Goal: Task Accomplishment & Management: Use online tool/utility

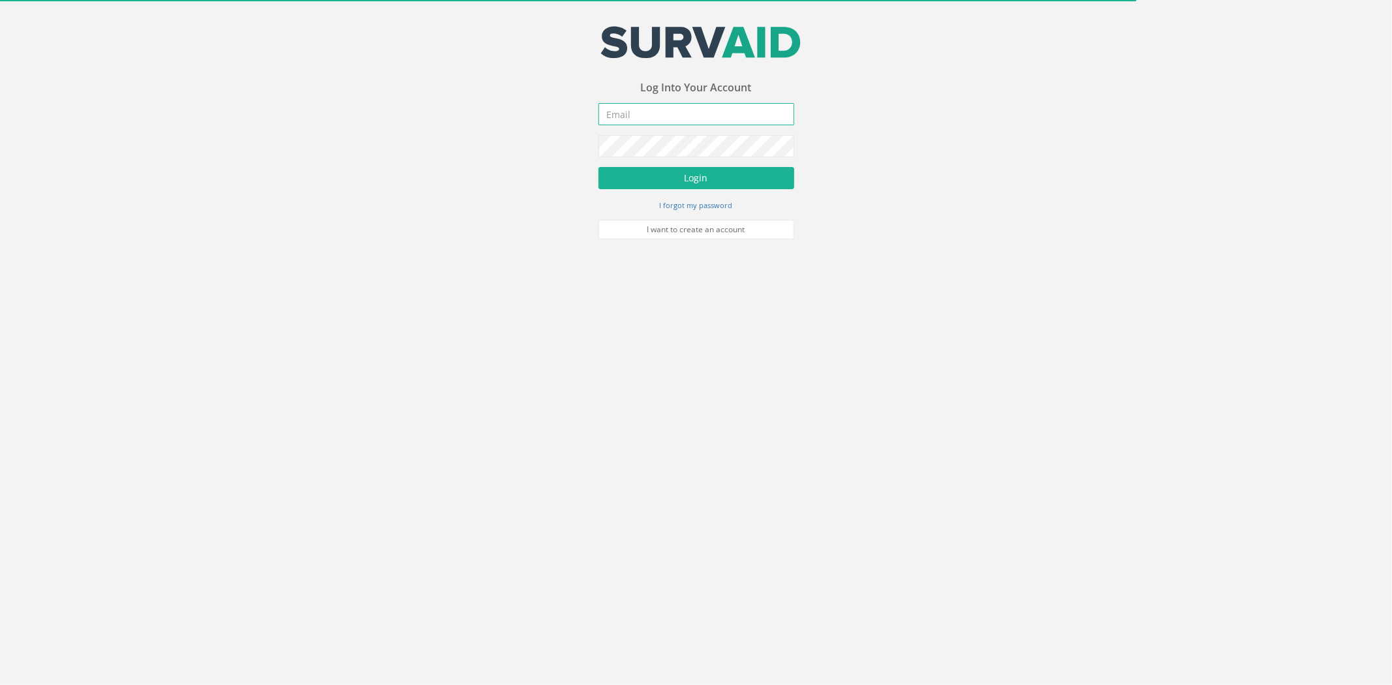
click at [627, 108] on input "email" at bounding box center [696, 114] width 196 height 22
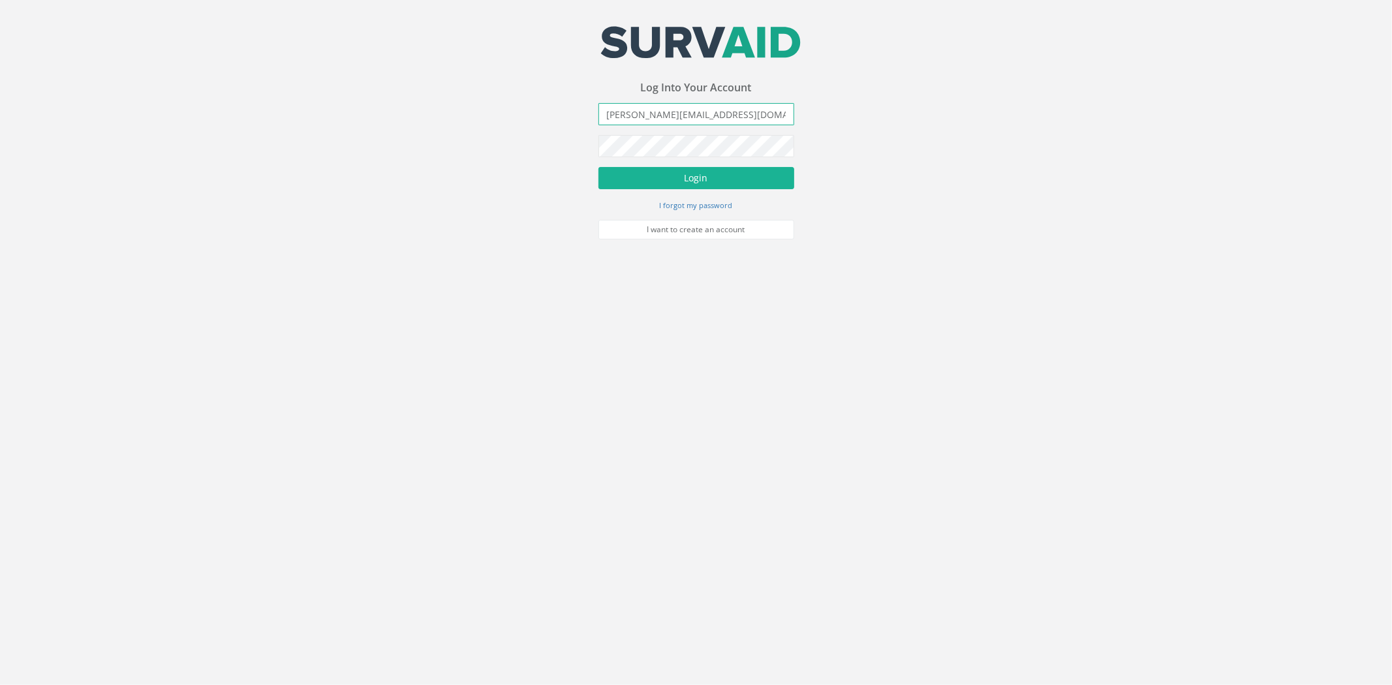
type input "[PERSON_NAME][EMAIL_ADDRESS][DOMAIN_NAME]"
click at [598, 167] on button "Login" at bounding box center [696, 178] width 196 height 22
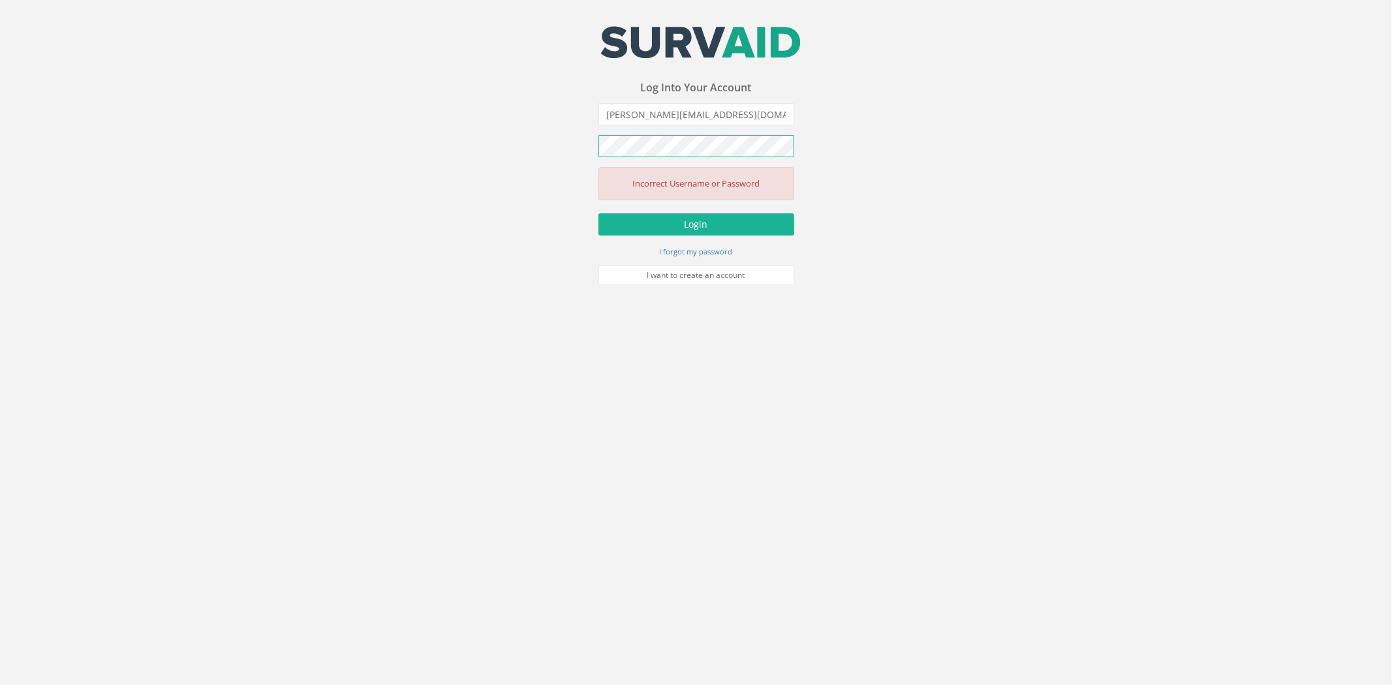
click at [598, 213] on button "Login" at bounding box center [696, 224] width 196 height 22
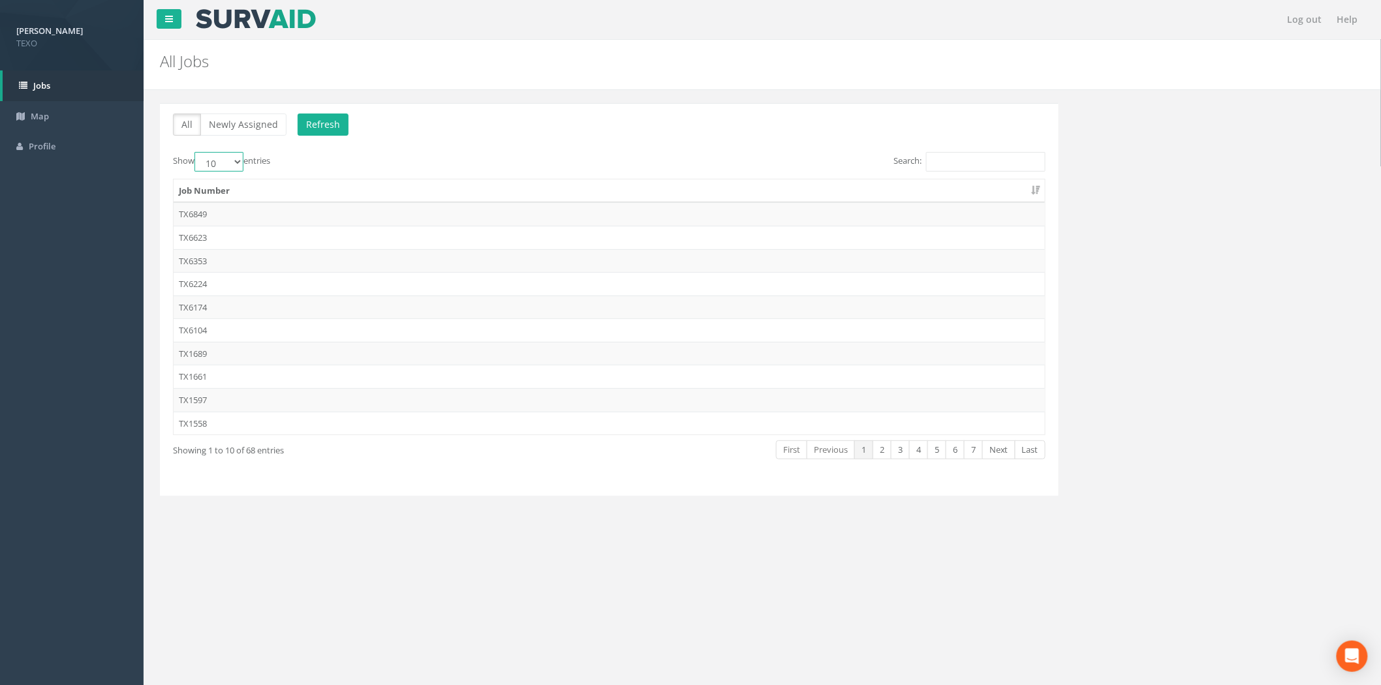
click at [238, 162] on select "10 25 50 100" at bounding box center [218, 162] width 49 height 20
select select "100"
click at [196, 152] on select "10 25 50 100" at bounding box center [218, 162] width 49 height 20
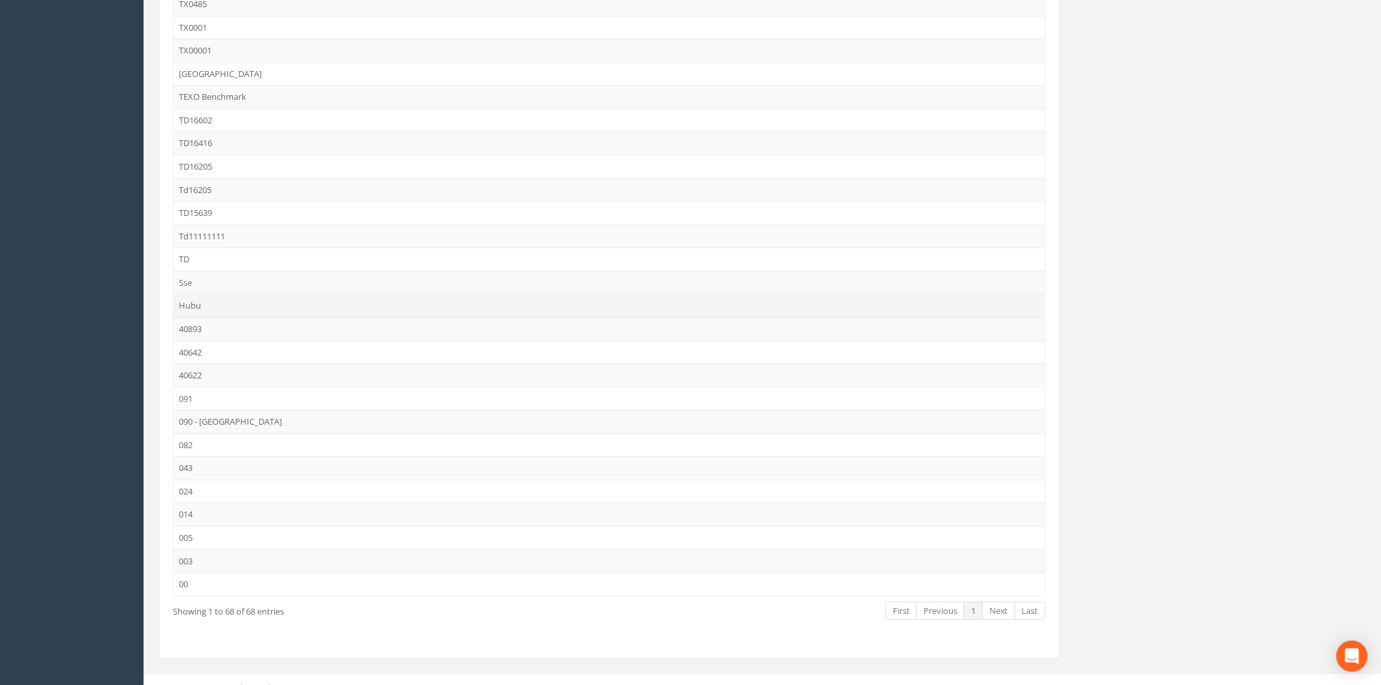
scroll to position [1203, 0]
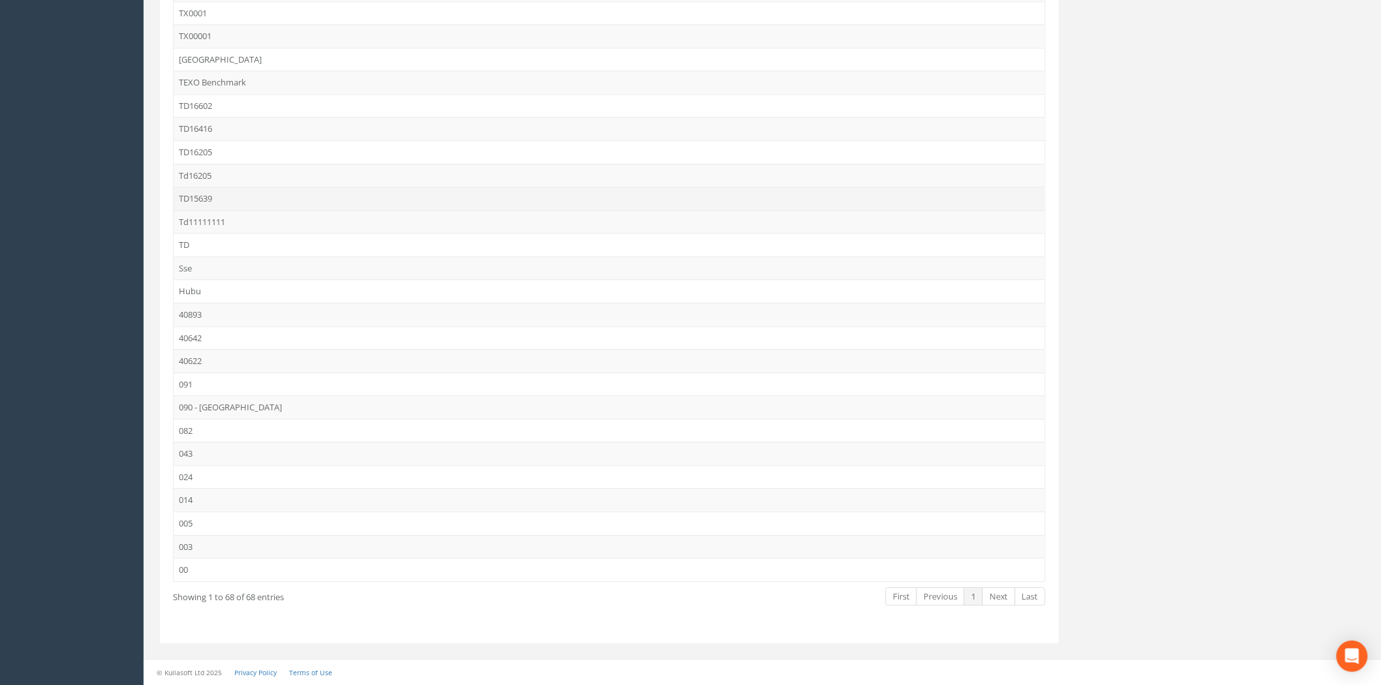
click at [217, 196] on td "TD15639" at bounding box center [609, 198] width 871 height 23
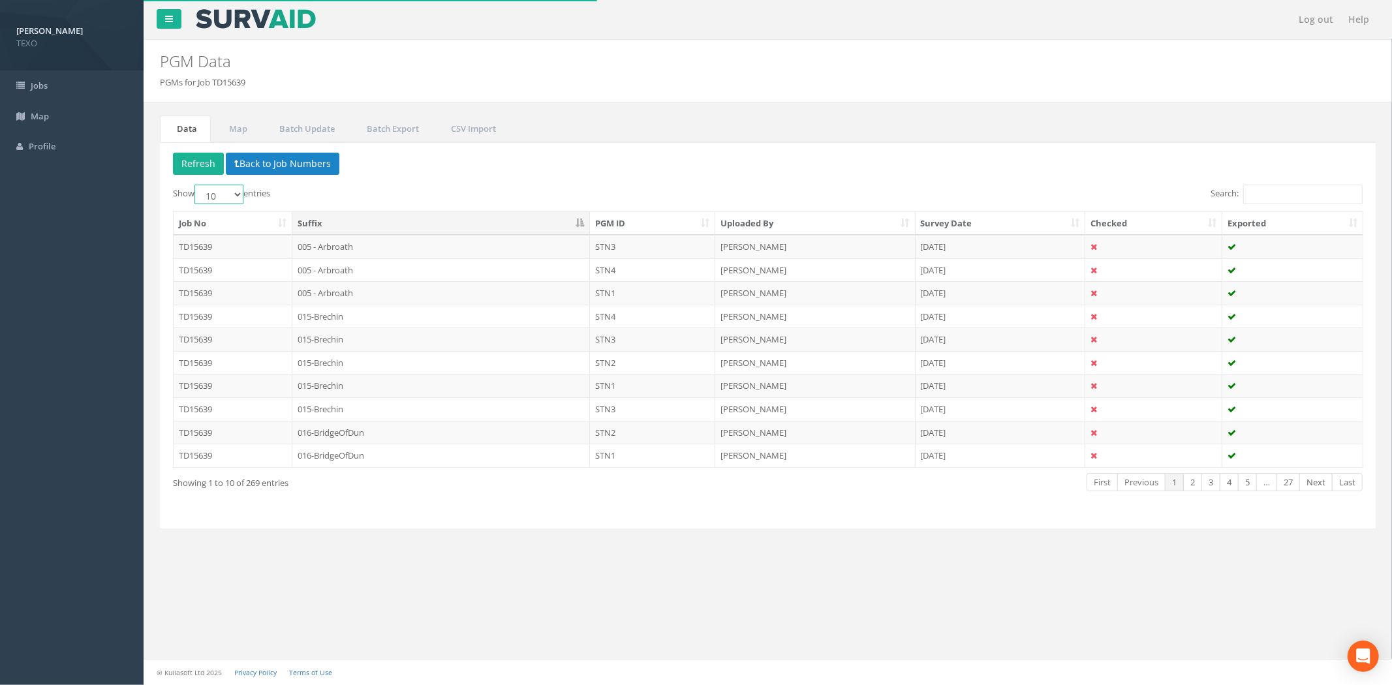
click at [234, 189] on select "10 25 50 100" at bounding box center [218, 195] width 49 height 20
select select "100"
click at [196, 185] on select "10 25 50 100" at bounding box center [218, 195] width 49 height 20
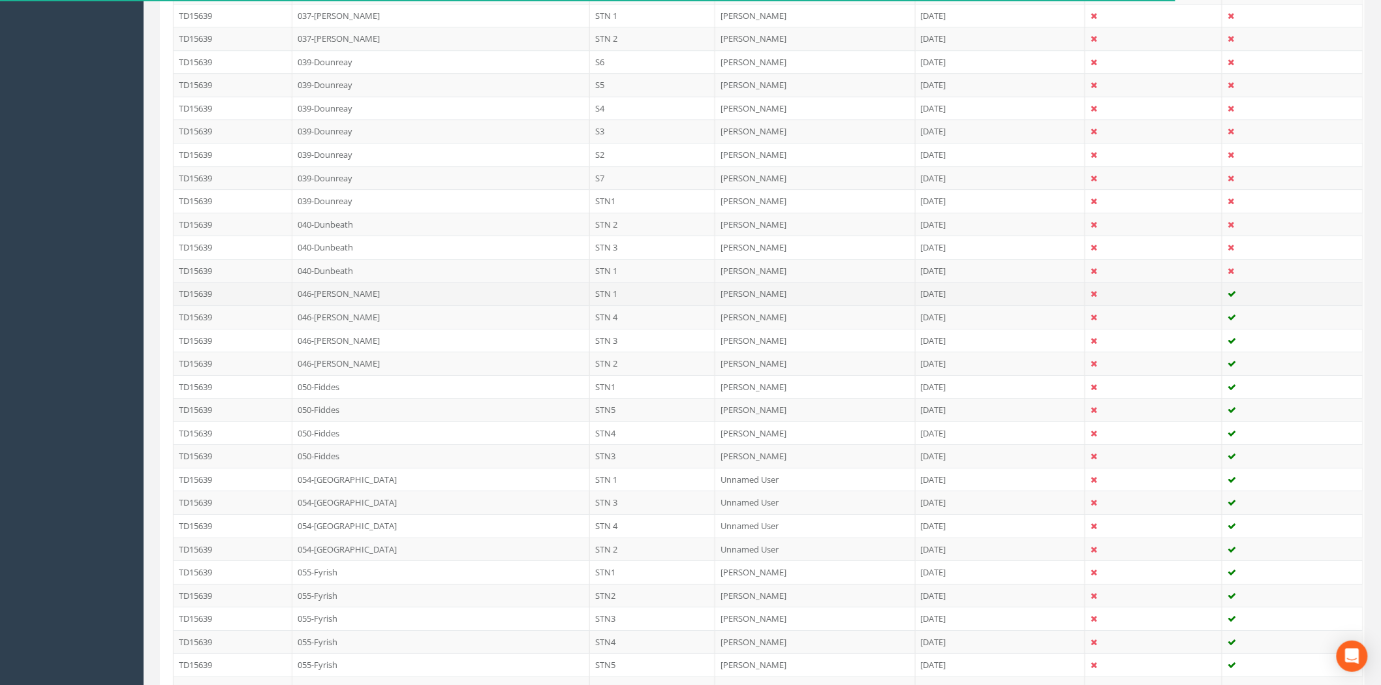
scroll to position [1980, 0]
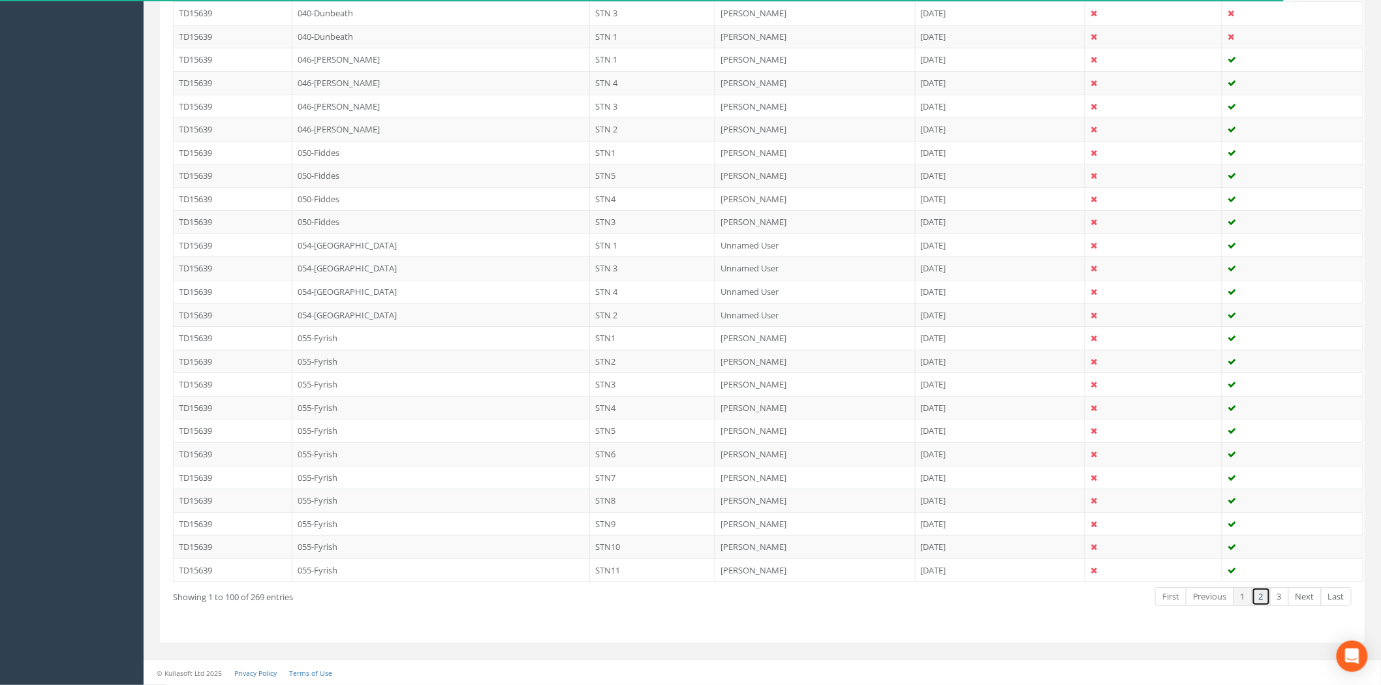
click at [1267, 598] on link "2" at bounding box center [1261, 596] width 19 height 19
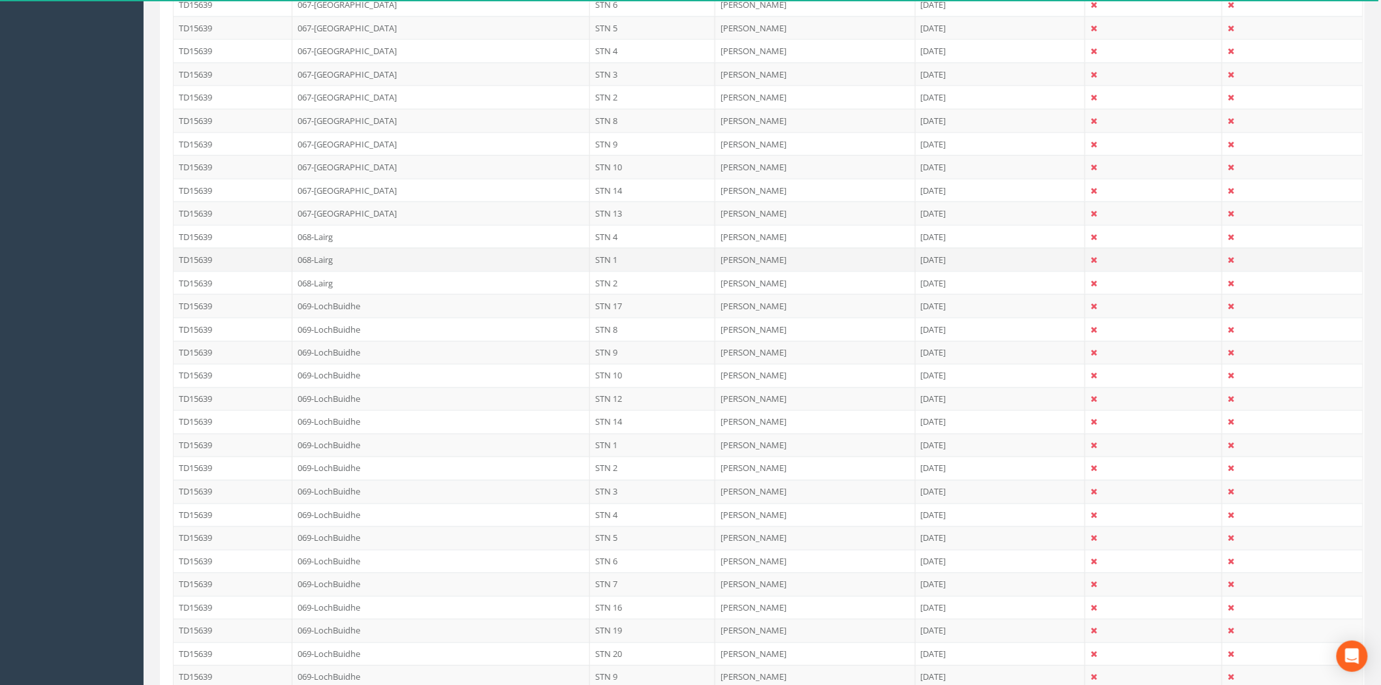
scroll to position [820, 0]
click at [429, 262] on td "068-Lairg" at bounding box center [441, 262] width 298 height 23
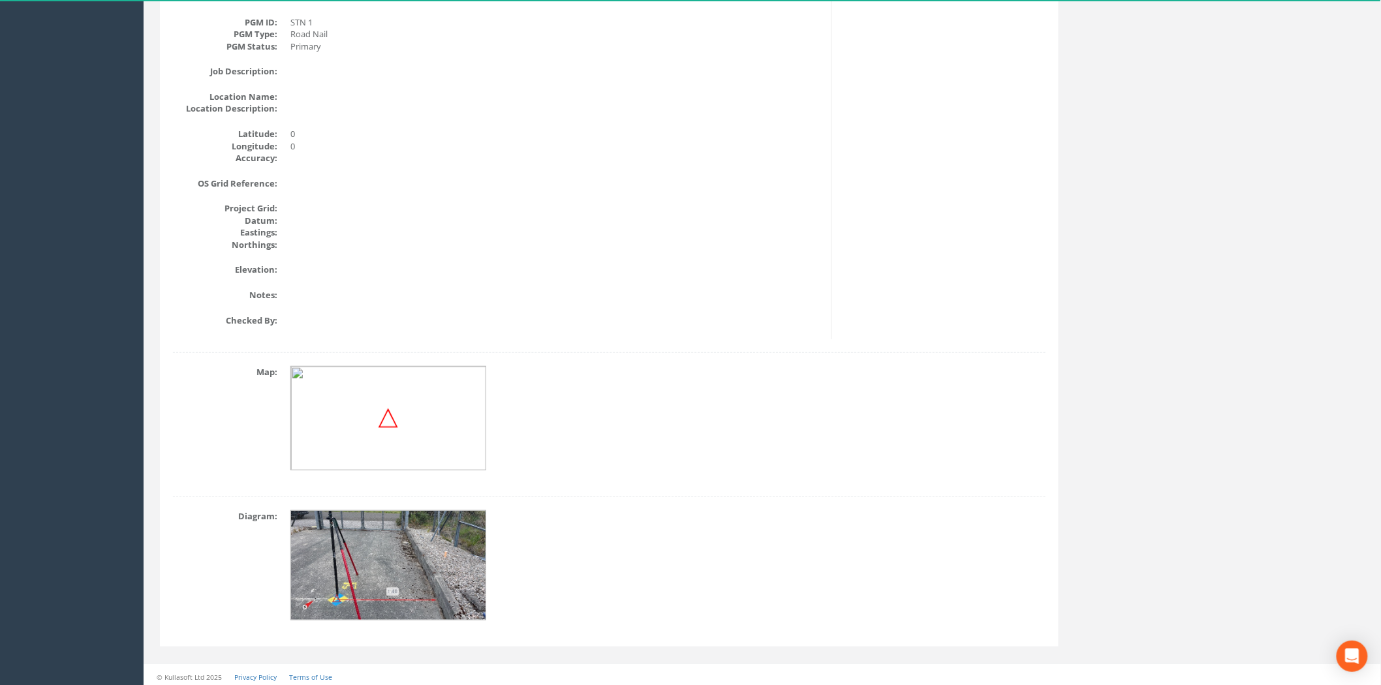
scroll to position [272, 0]
drag, startPoint x: 522, startPoint y: 335, endPoint x: 470, endPoint y: 262, distance: 89.8
click at [470, 262] on dd at bounding box center [555, 266] width 531 height 12
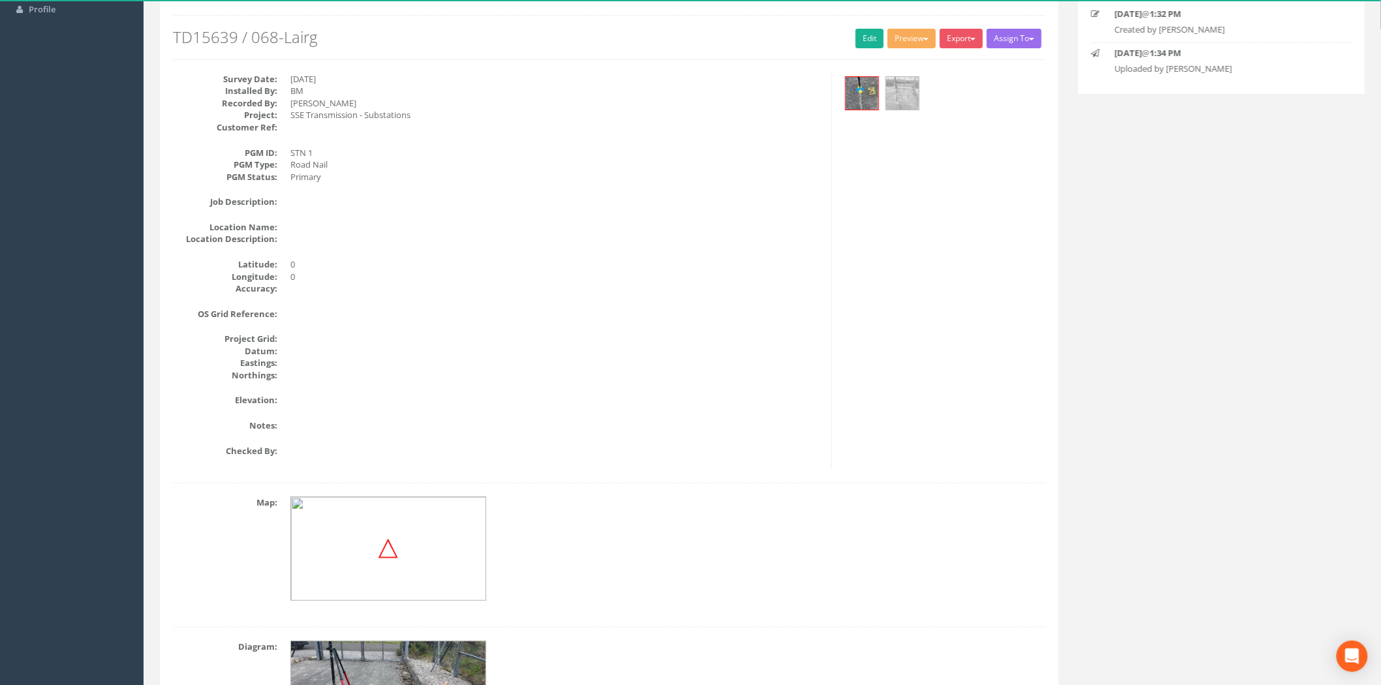
scroll to position [79, 0]
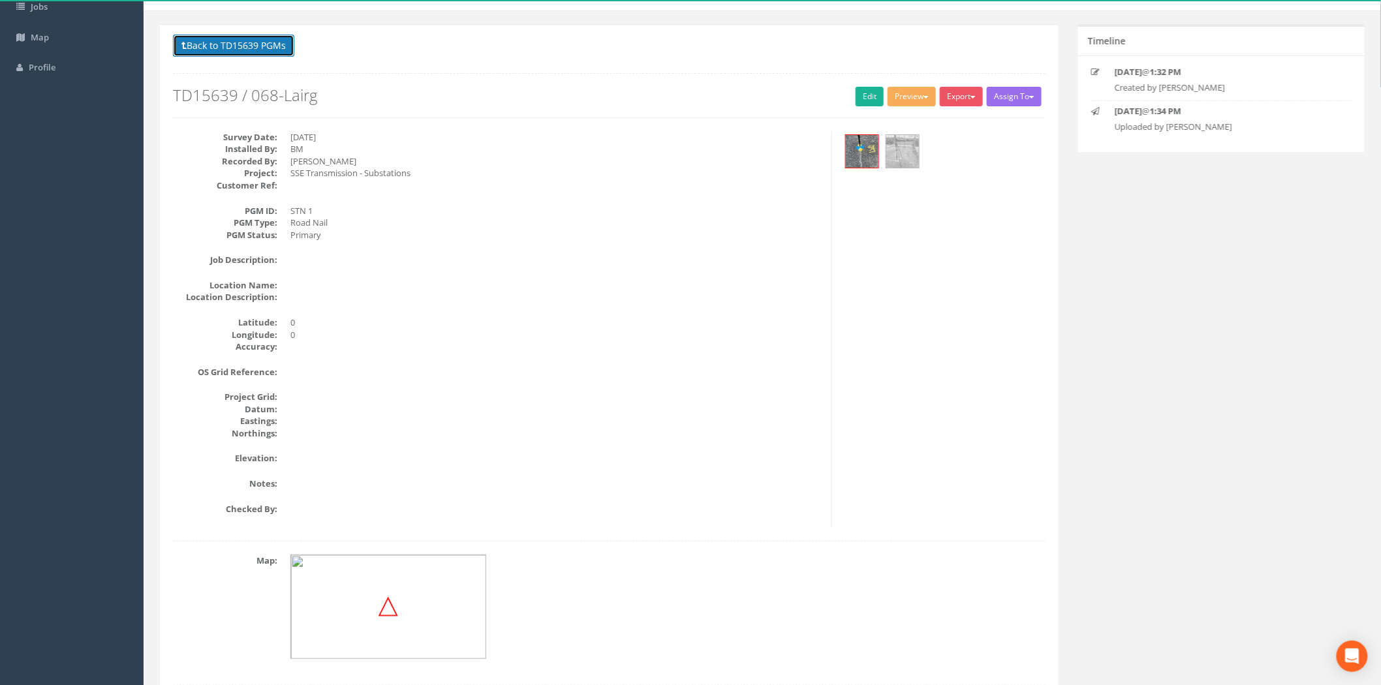
click at [253, 53] on button "Back to TD15639 PGMs" at bounding box center [233, 46] width 121 height 22
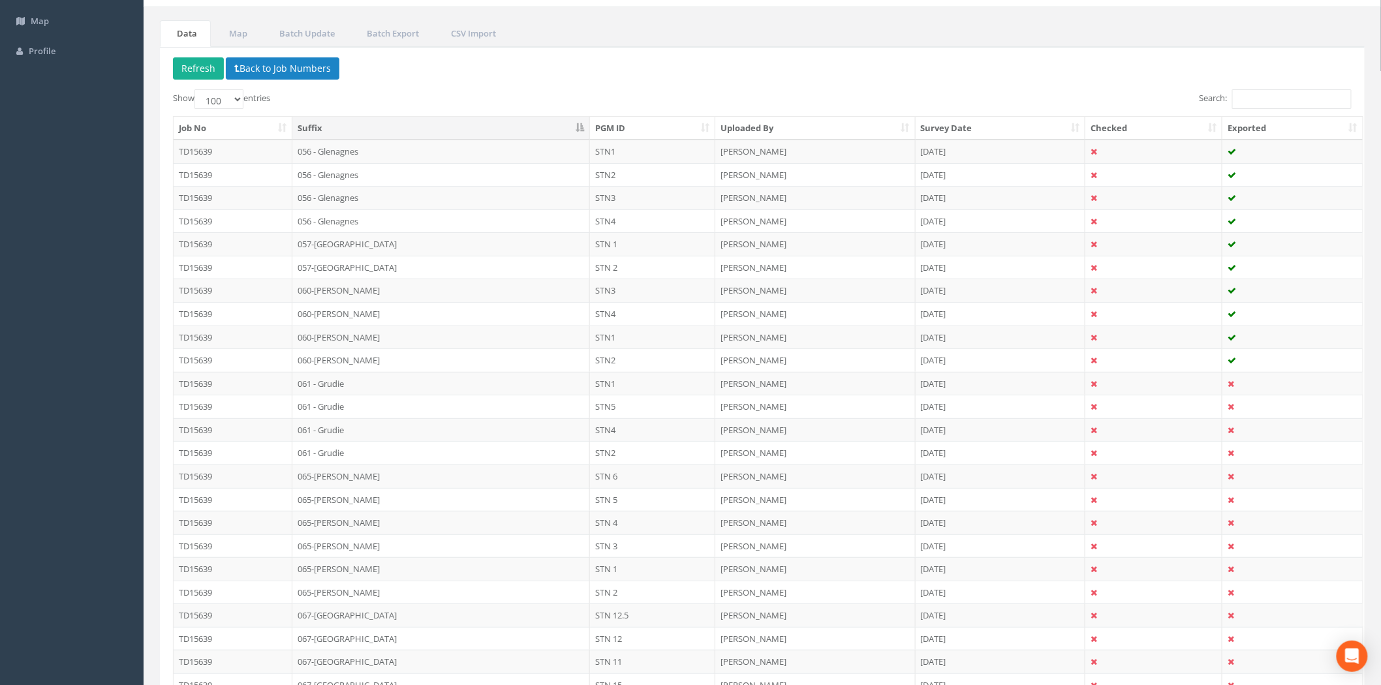
scroll to position [96, 0]
